Goal: Transaction & Acquisition: Purchase product/service

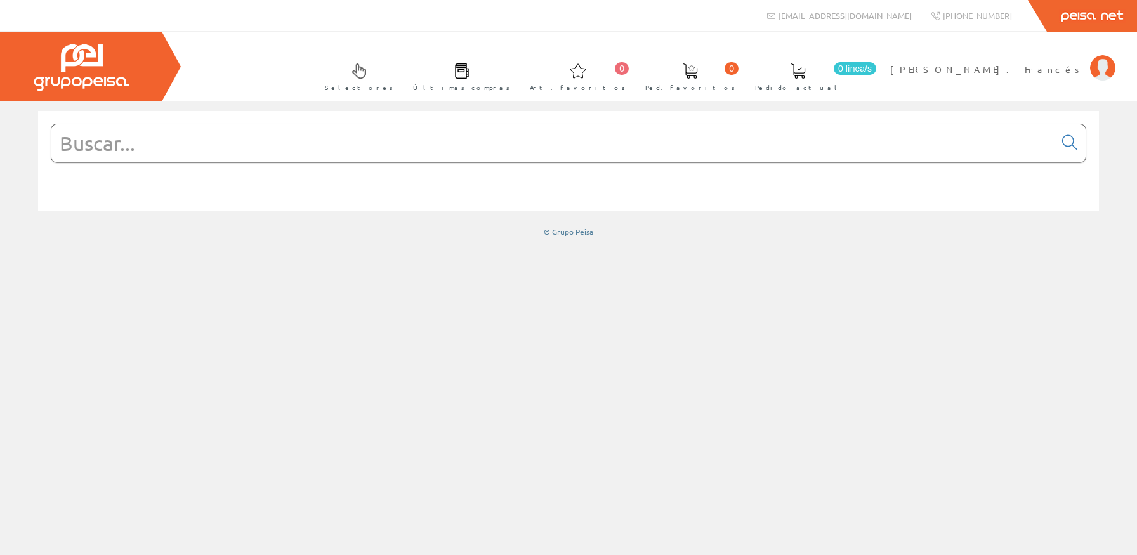
click at [492, 150] on input "text" at bounding box center [552, 143] width 1003 height 38
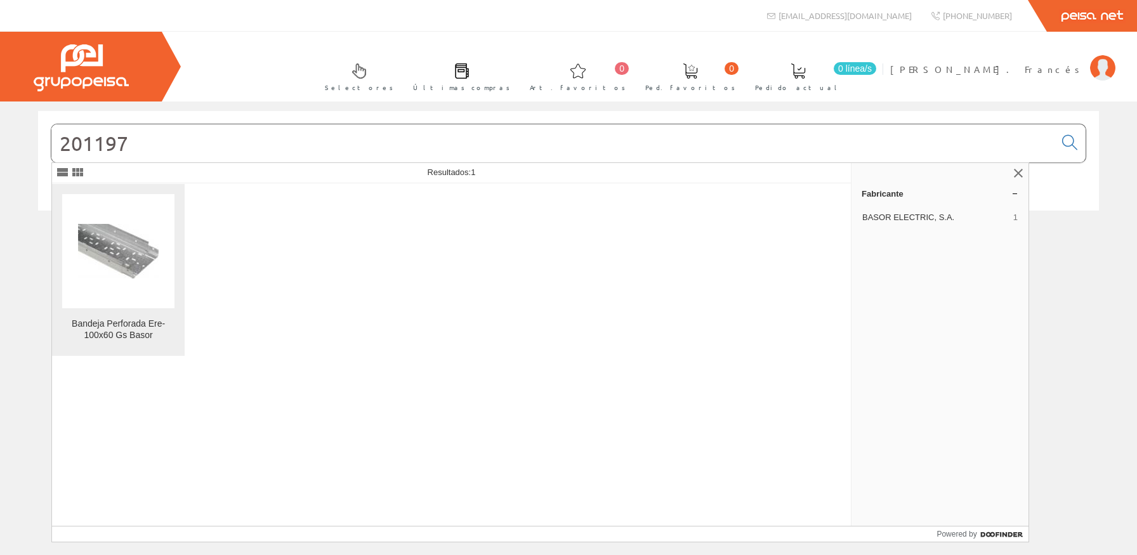
type input "201197"
click at [111, 240] on img at bounding box center [118, 251] width 81 height 55
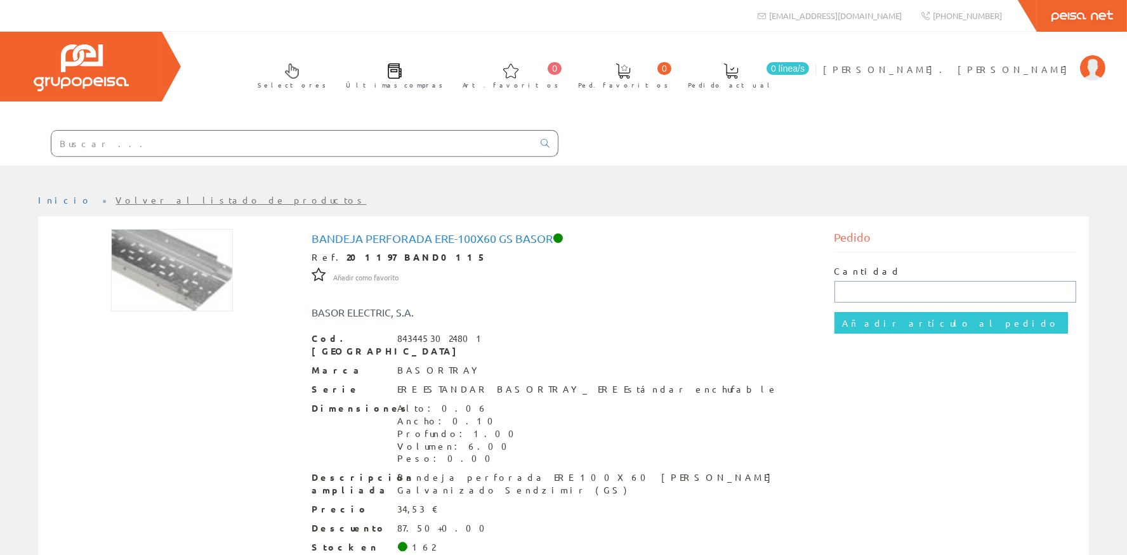
click at [866, 289] on input "text" at bounding box center [955, 292] width 242 height 22
type input "12"
click at [879, 316] on input "Añadir artículo al pedido" at bounding box center [951, 323] width 234 height 22
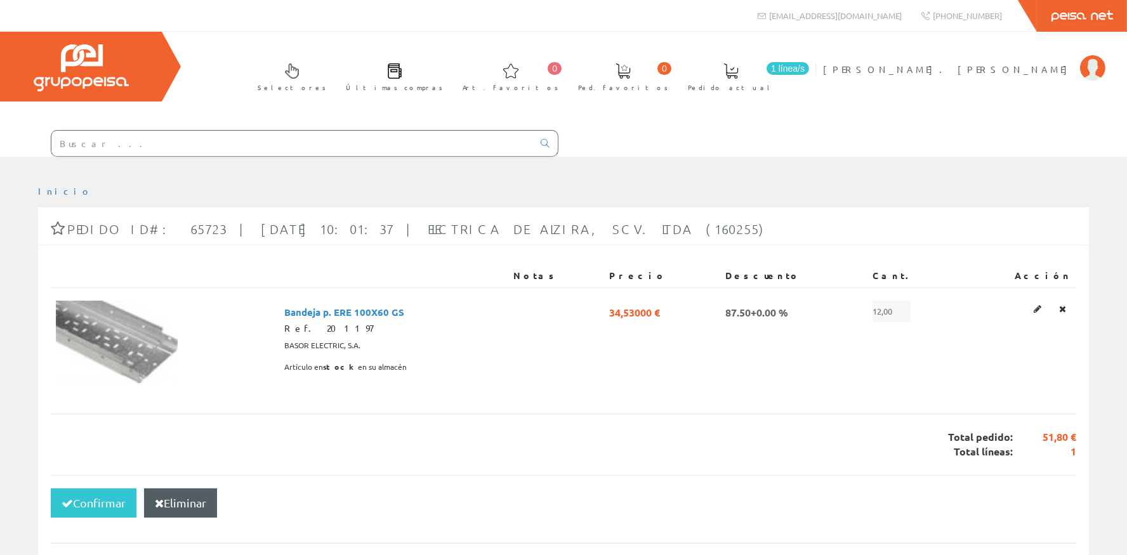
click at [274, 146] on input "text" at bounding box center [292, 143] width 482 height 25
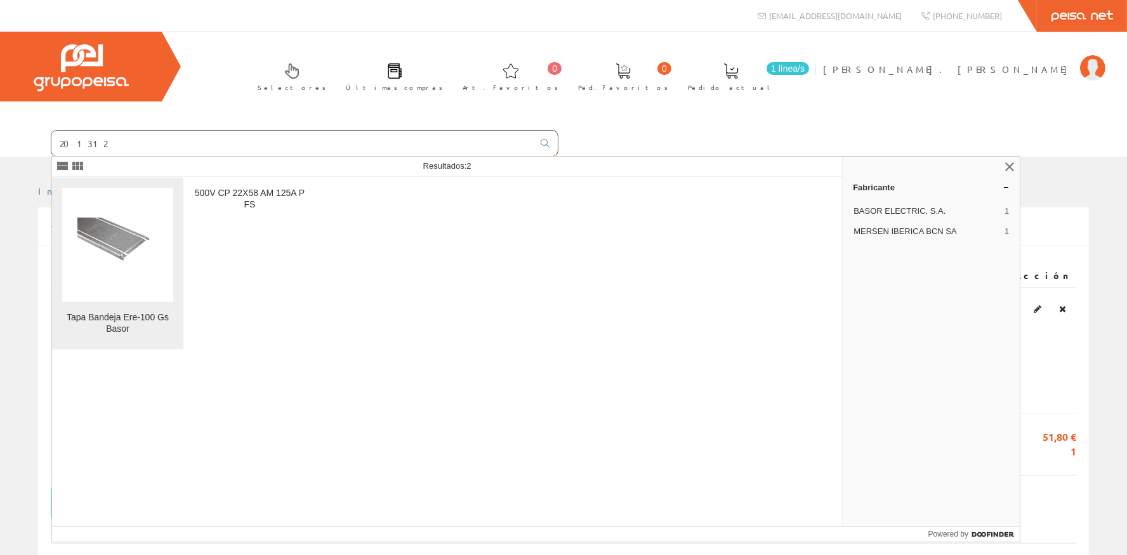
type input "201312"
click at [165, 254] on figure at bounding box center [117, 245] width 111 height 114
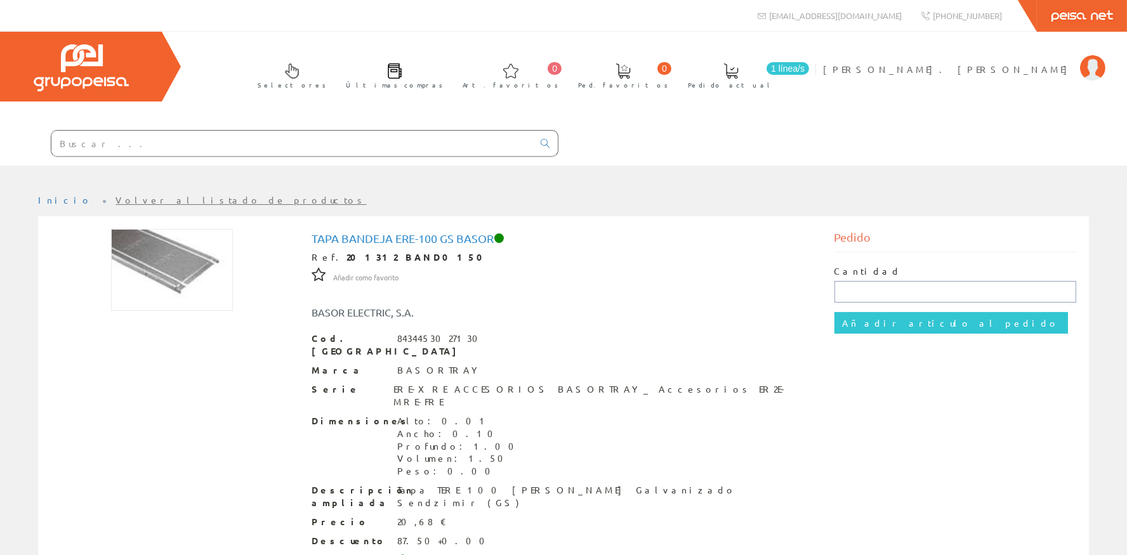
click at [900, 289] on input "text" at bounding box center [955, 292] width 242 height 22
type input "18"
click at [902, 323] on input "Añadir artículo al pedido" at bounding box center [951, 323] width 234 height 22
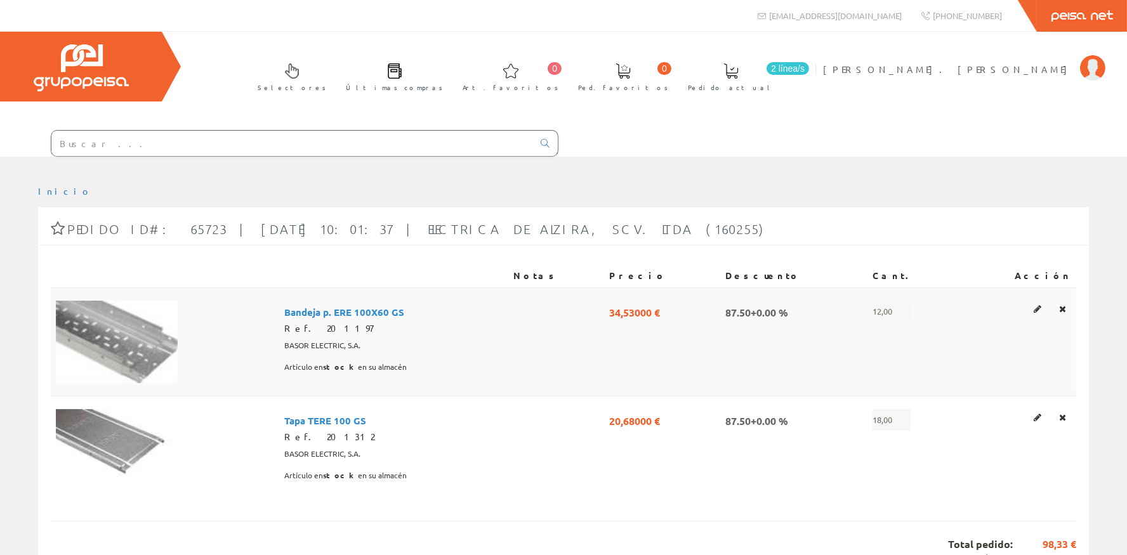
scroll to position [227, 0]
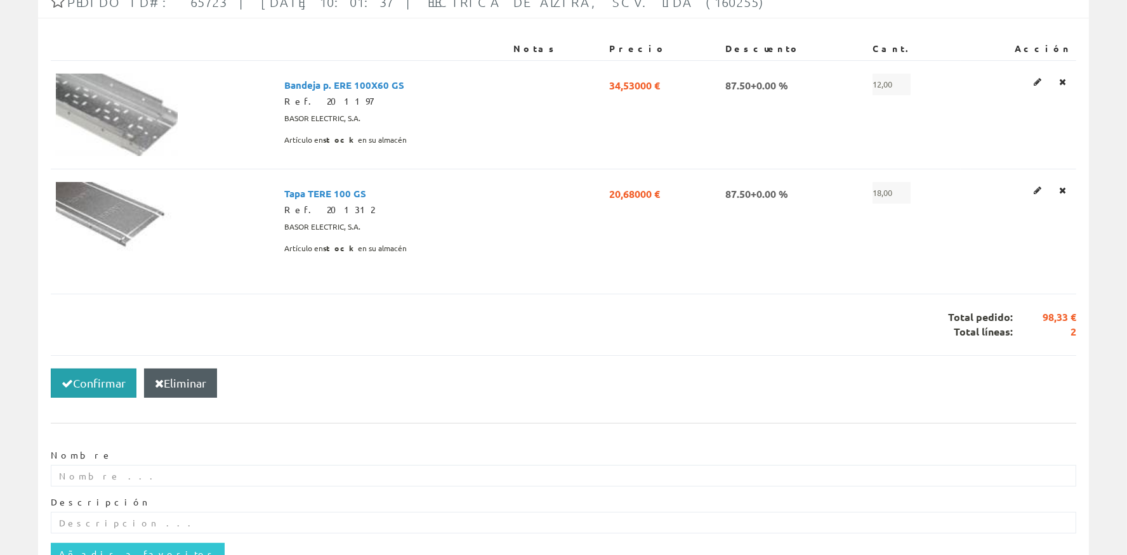
click at [103, 385] on button "Confirmar" at bounding box center [94, 383] width 86 height 29
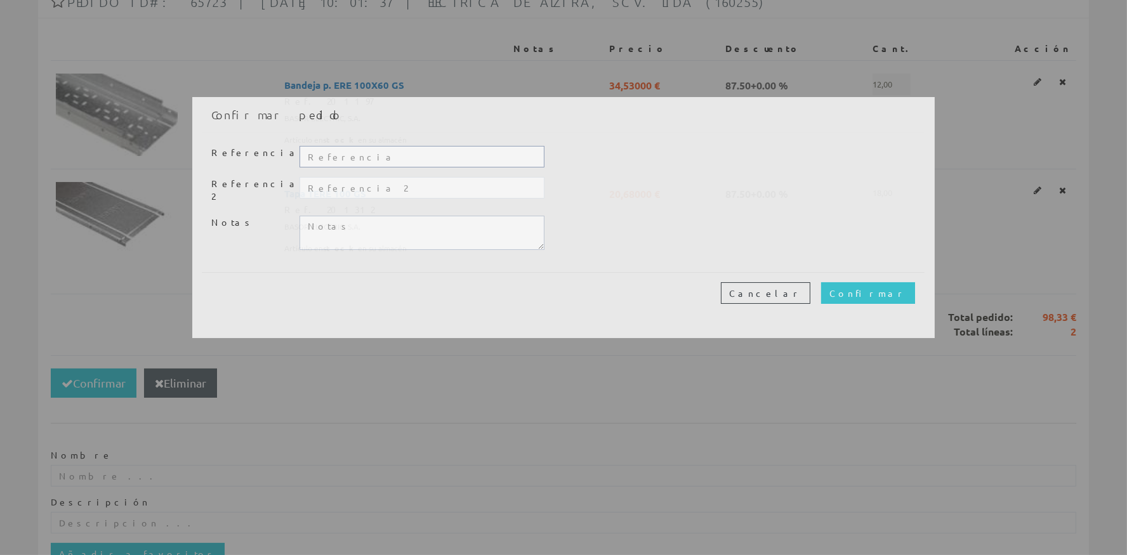
click at [394, 153] on input "text" at bounding box center [422, 157] width 245 height 22
type input "20362"
click at [910, 282] on input "Confirmar" at bounding box center [868, 293] width 94 height 22
